Goal: Find contact information: Find contact information

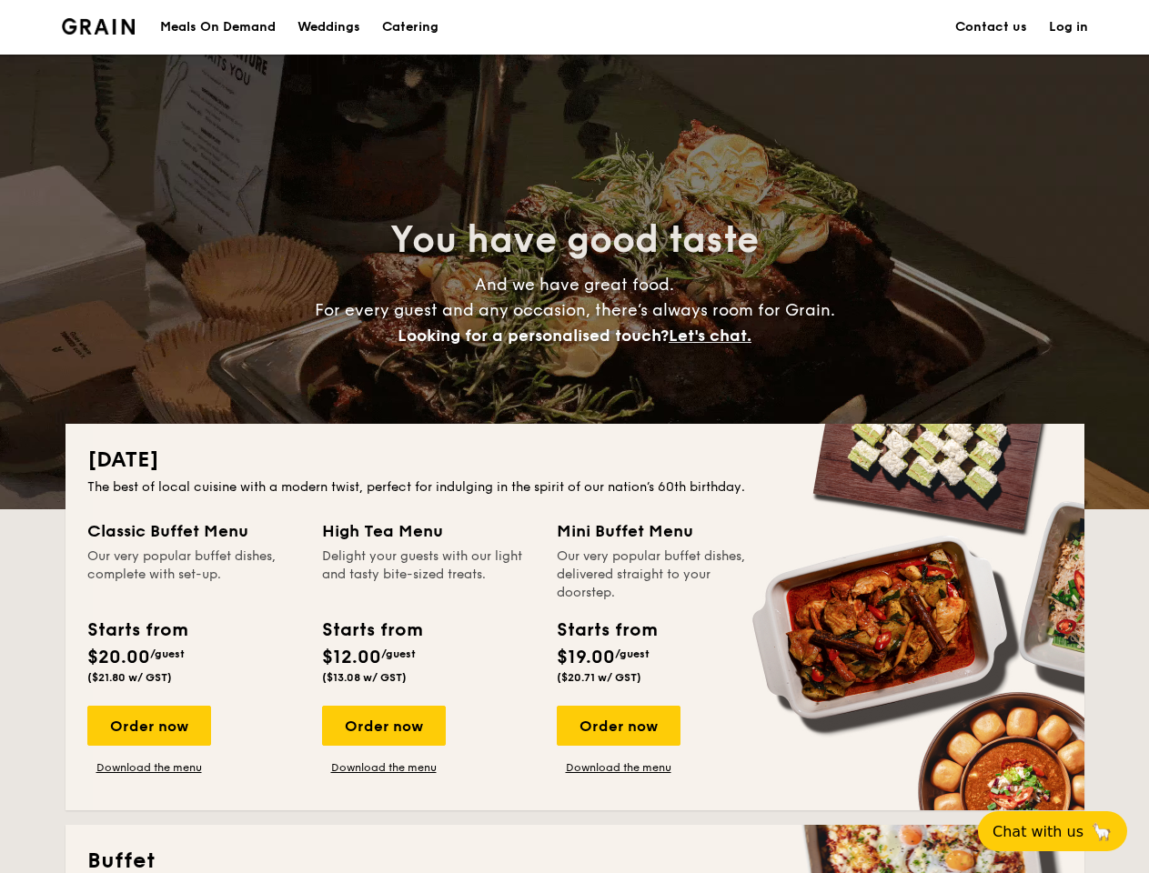
click at [574, 437] on div "[DATE] The best of local cuisine with a modern twist, perfect for indulging in …" at bounding box center [574, 617] width 1019 height 386
click at [1068, 27] on link "Log in" at bounding box center [1068, 27] width 39 height 55
click at [715, 336] on span "Let's chat." at bounding box center [709, 336] width 83 height 20
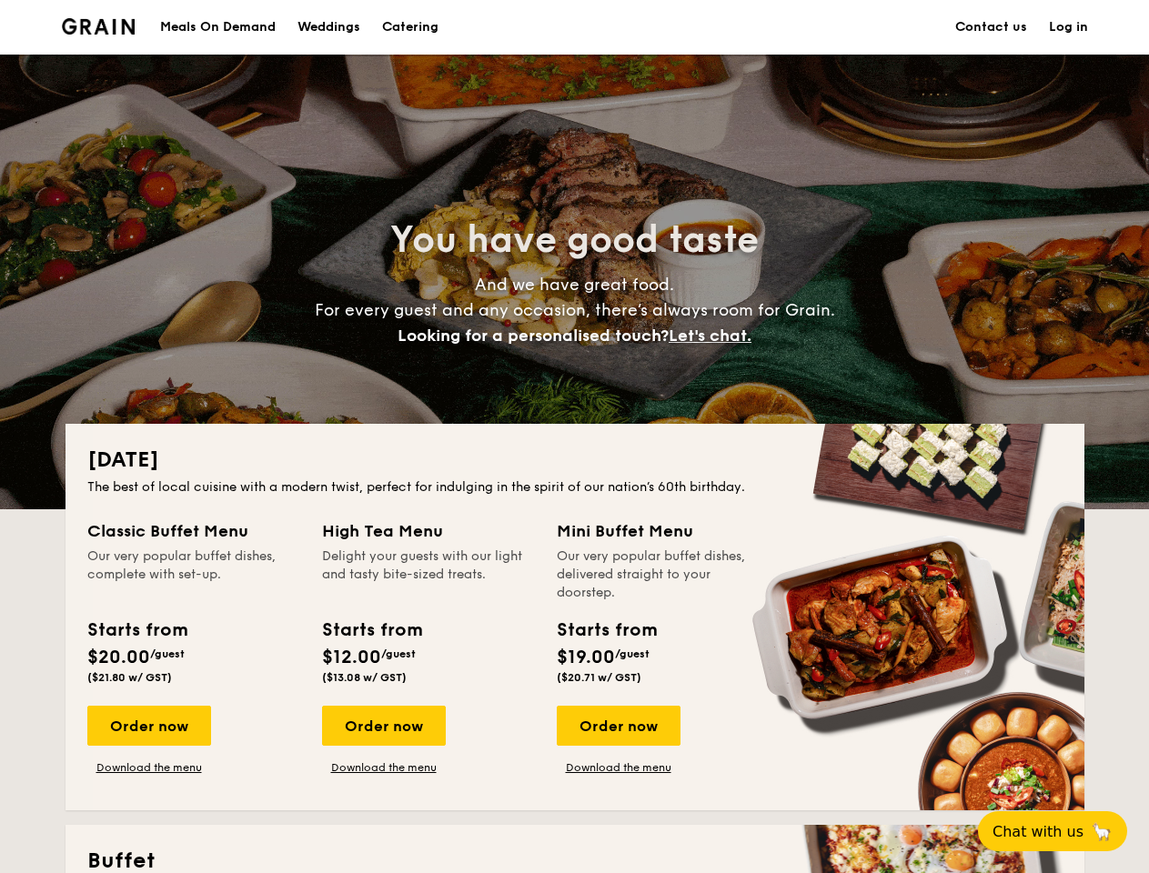
scroll to position [2659, 0]
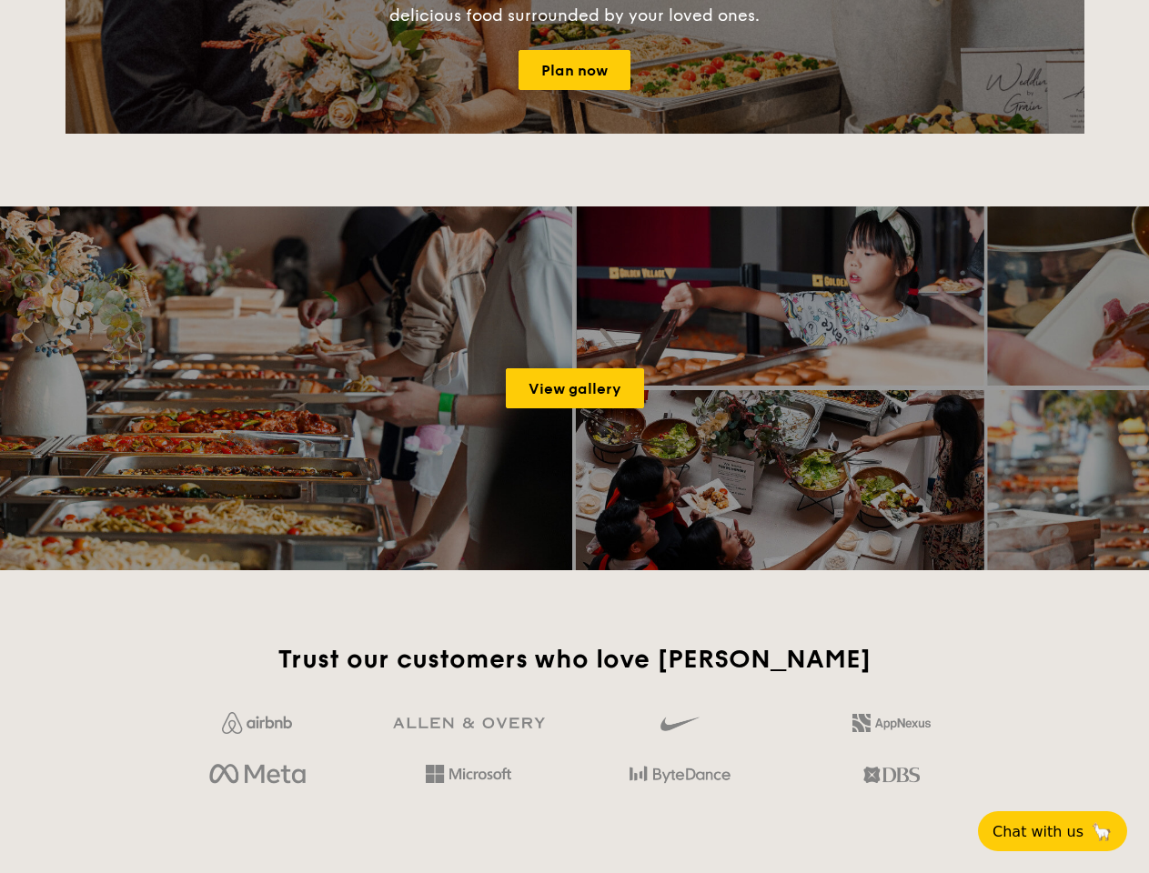
click at [1062, 831] on span "Chat with us" at bounding box center [1037, 831] width 91 height 17
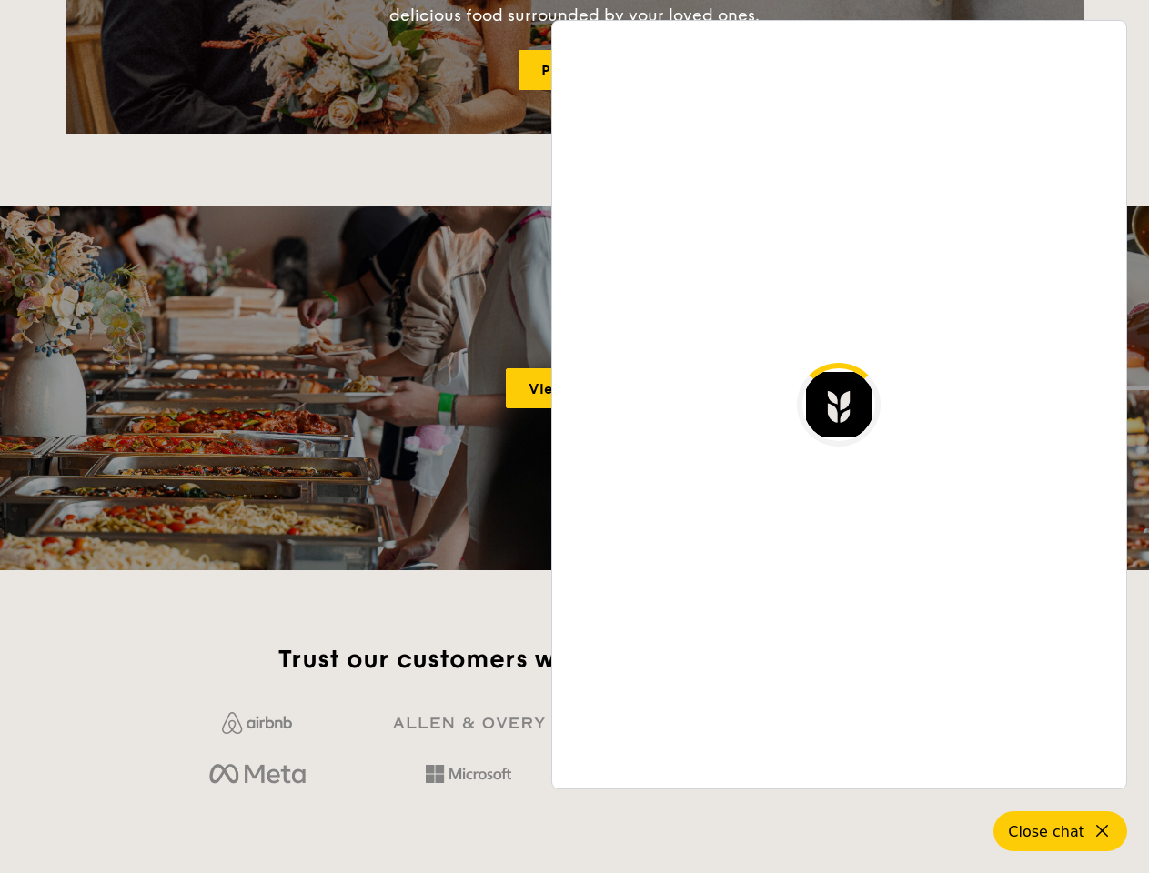
scroll to position [3522, 0]
